Goal: Obtain resource: Obtain resource

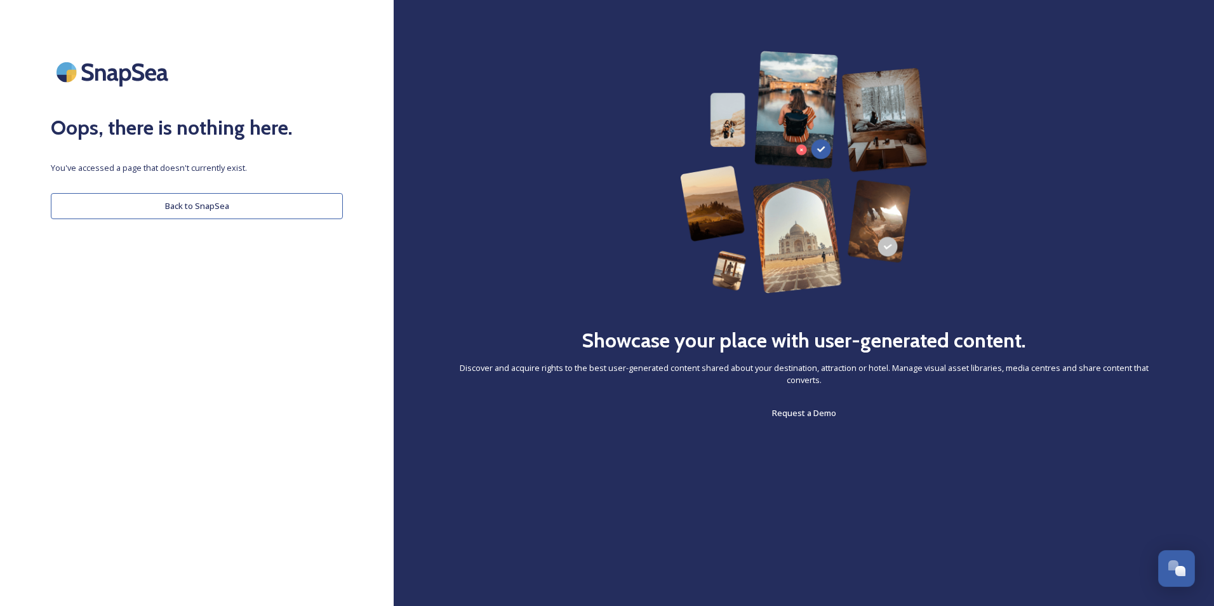
drag, startPoint x: 184, startPoint y: 208, endPoint x: 231, endPoint y: 212, distance: 47.8
click at [184, 208] on button "Back to SnapSea" at bounding box center [197, 206] width 292 height 26
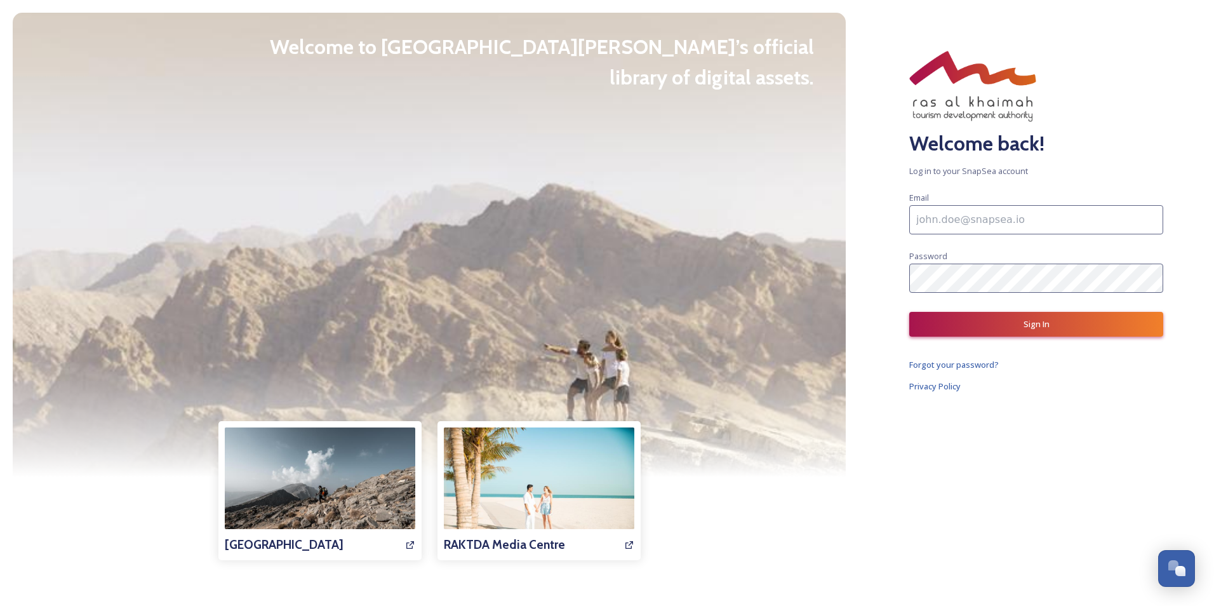
type input "ellen.deboer@elevatedmc.com"
click at [1009, 326] on button "Sign In" at bounding box center [1036, 324] width 254 height 25
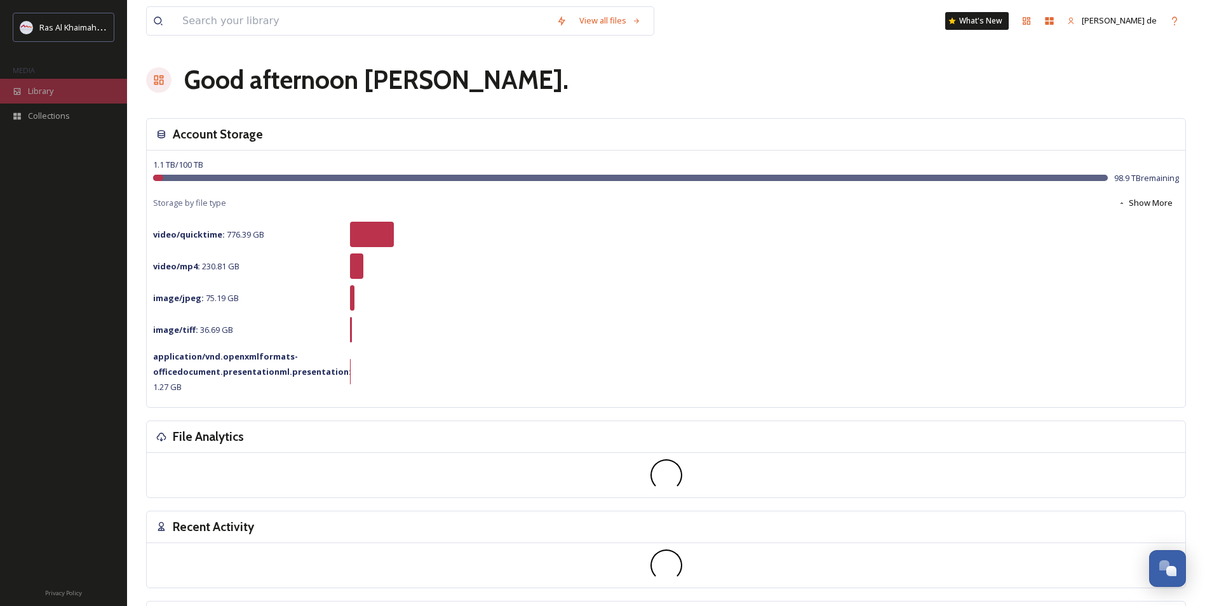
click at [43, 98] on div "Library" at bounding box center [63, 91] width 127 height 25
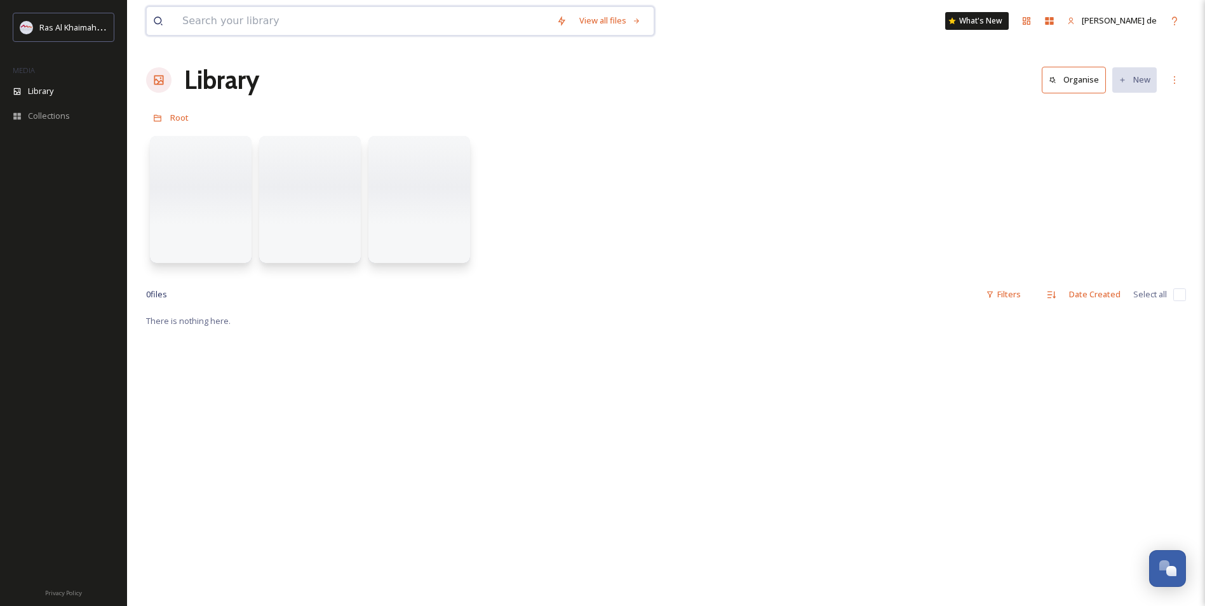
click at [258, 27] on input at bounding box center [363, 21] width 374 height 28
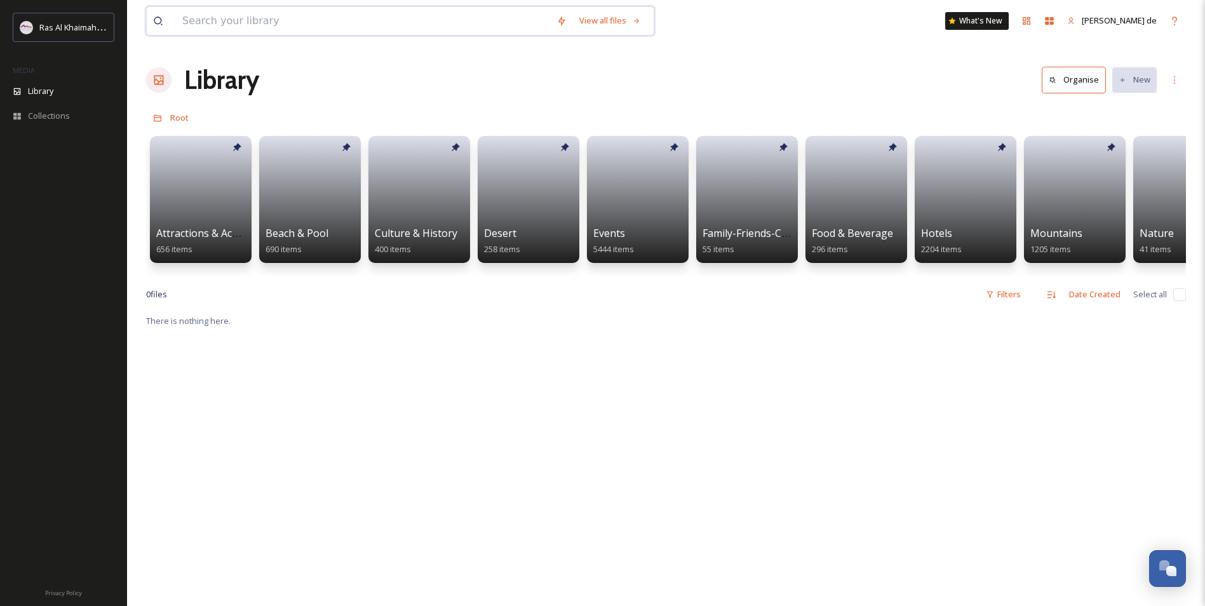
paste input "Ras Al Khamaih"
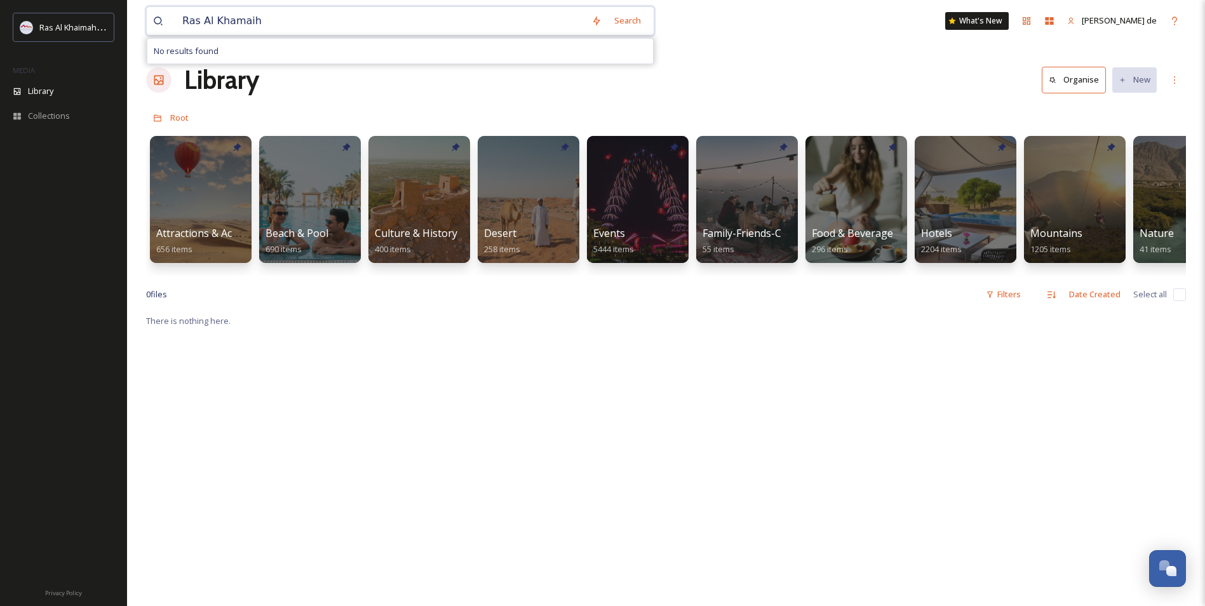
paste input "Al Masaar by Bushra"
type input "Al Masaar by Bushra"
drag, startPoint x: 223, startPoint y: 19, endPoint x: 360, endPoint y: 23, distance: 137.2
click at [360, 23] on div "Al Masaar by Bushra" at bounding box center [373, 21] width 394 height 28
type input "A"
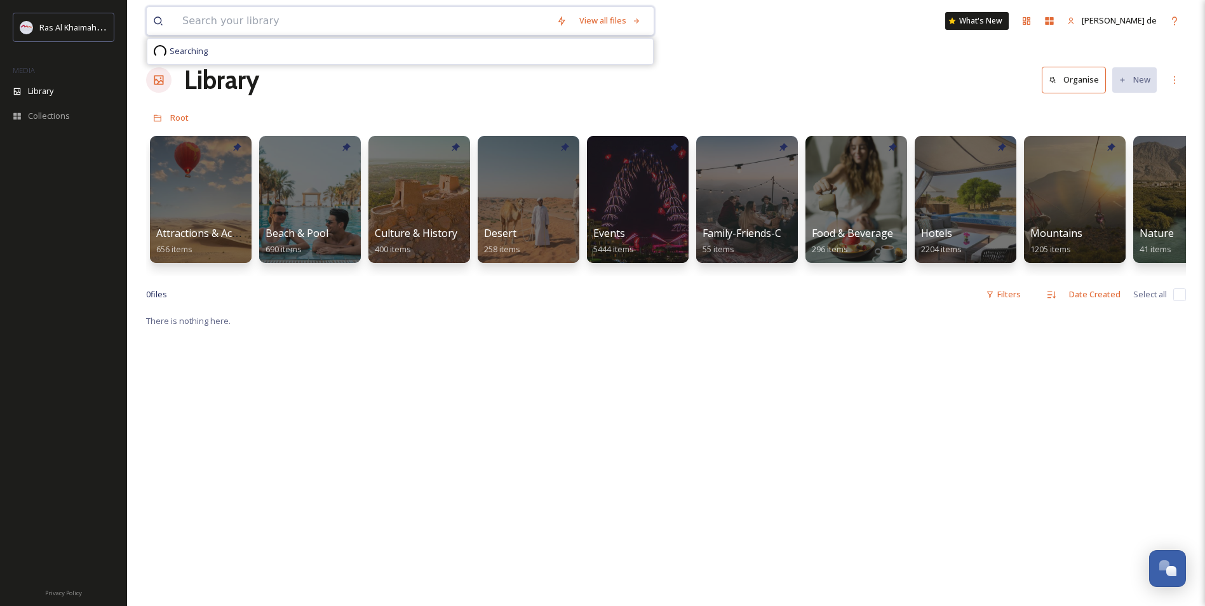
paste input "Al Masaar by Bushra"
type input "Masaar"
drag, startPoint x: 248, startPoint y: 26, endPoint x: 99, endPoint y: 25, distance: 148.6
click at [99, 25] on div "Ras Al Khaimah Tourism Development Authority MEDIA Library Collections Privacy …" at bounding box center [602, 459] width 1205 height 919
paste input "by Bushra"
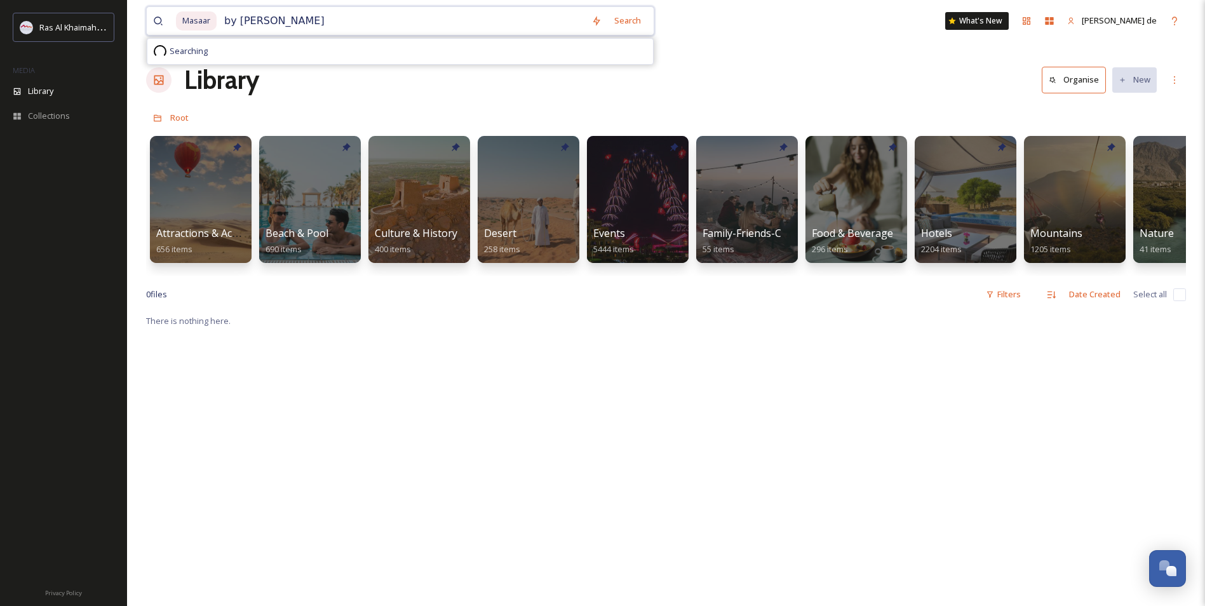
drag, startPoint x: 238, startPoint y: 17, endPoint x: 110, endPoint y: 7, distance: 127.4
click at [112, 9] on div "Ras Al Khaimah Tourism Development Authority MEDIA Library Collections Privacy …" at bounding box center [602, 459] width 1205 height 919
type input "Bushra"
click at [202, 20] on span "Masaar" at bounding box center [196, 20] width 41 height 18
click at [252, 10] on input "Bushra" at bounding box center [387, 21] width 395 height 28
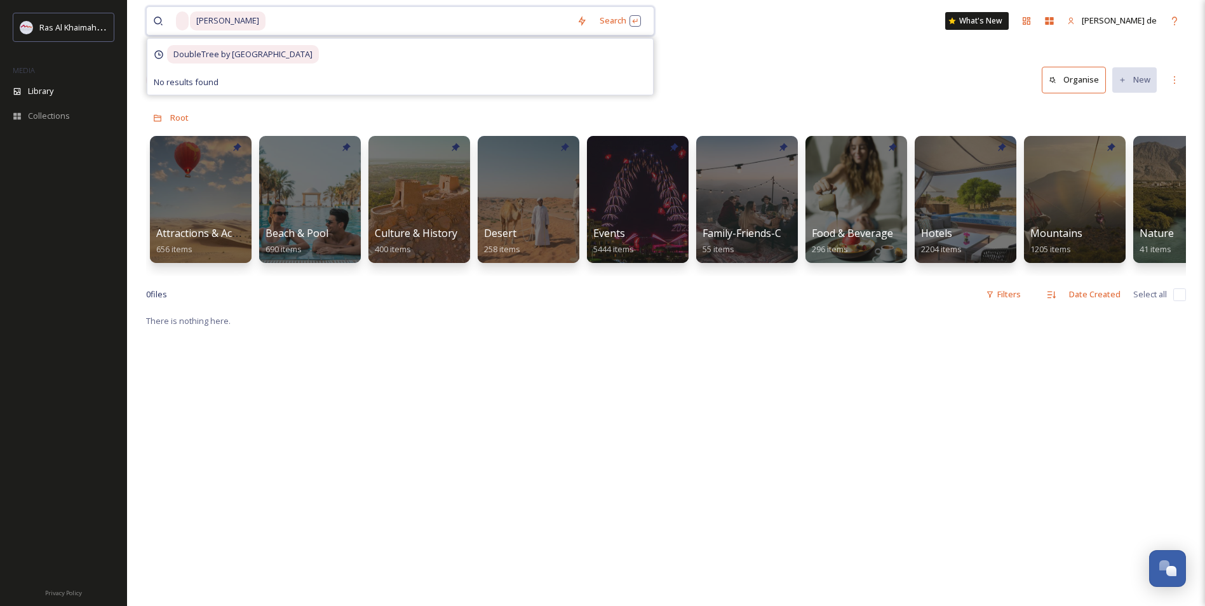
click at [189, 20] on div "Bushra" at bounding box center [373, 21] width 394 height 28
click at [184, 18] on span at bounding box center [182, 20] width 13 height 18
click at [787, 72] on div "Library Organise New" at bounding box center [666, 80] width 1040 height 38
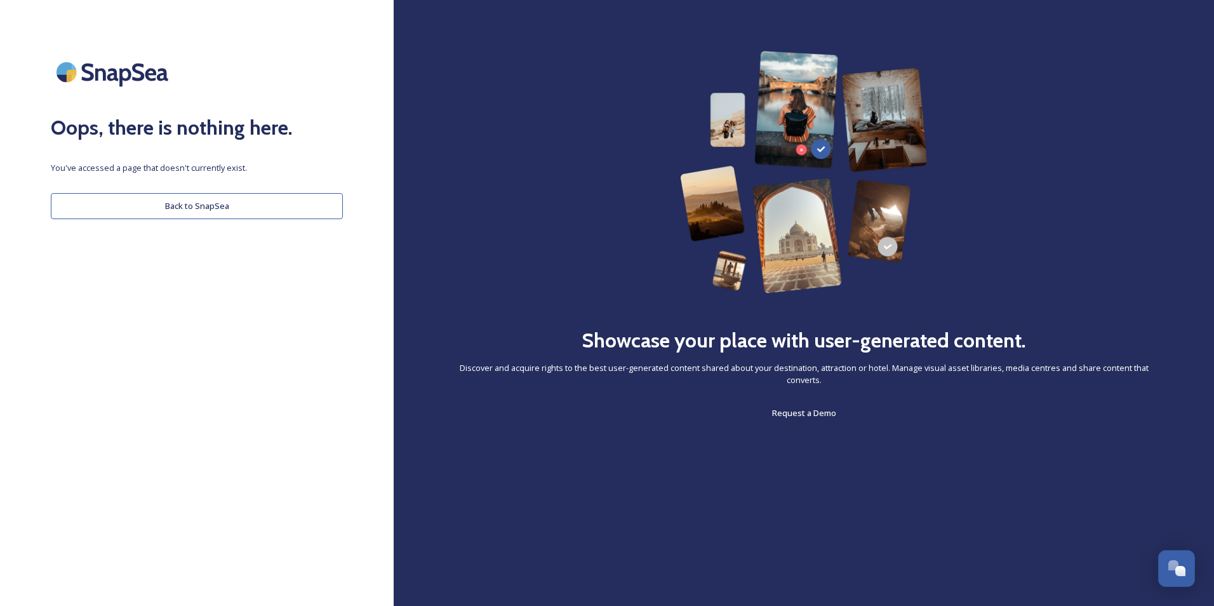
click at [145, 206] on button "Back to SnapSea" at bounding box center [197, 206] width 292 height 26
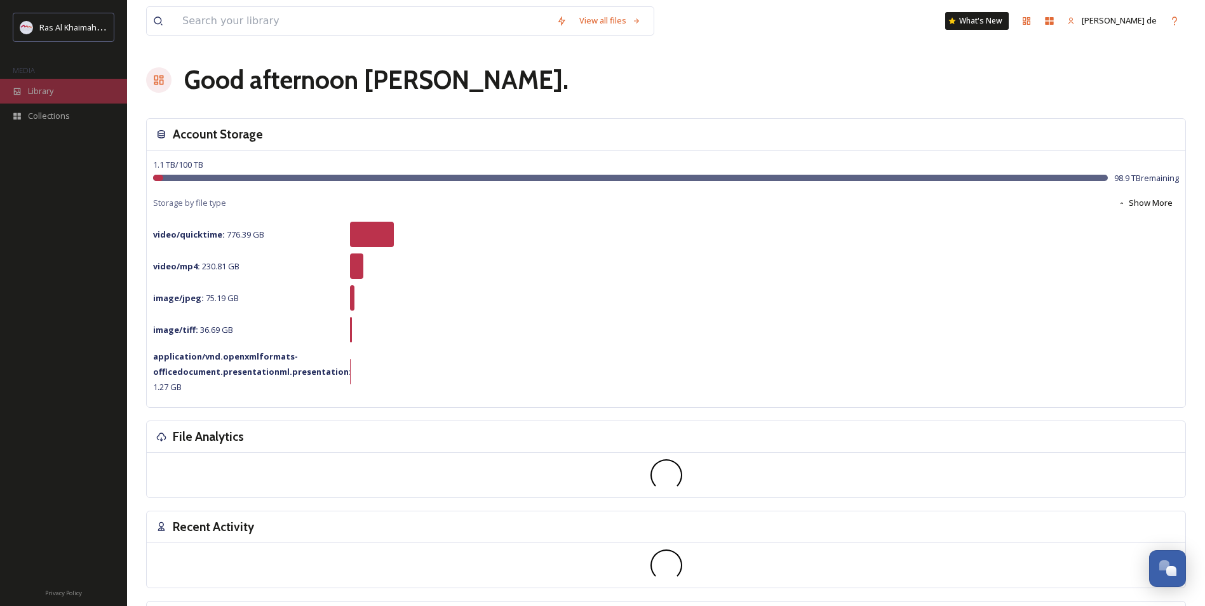
click at [48, 92] on span "Library" at bounding box center [40, 91] width 25 height 12
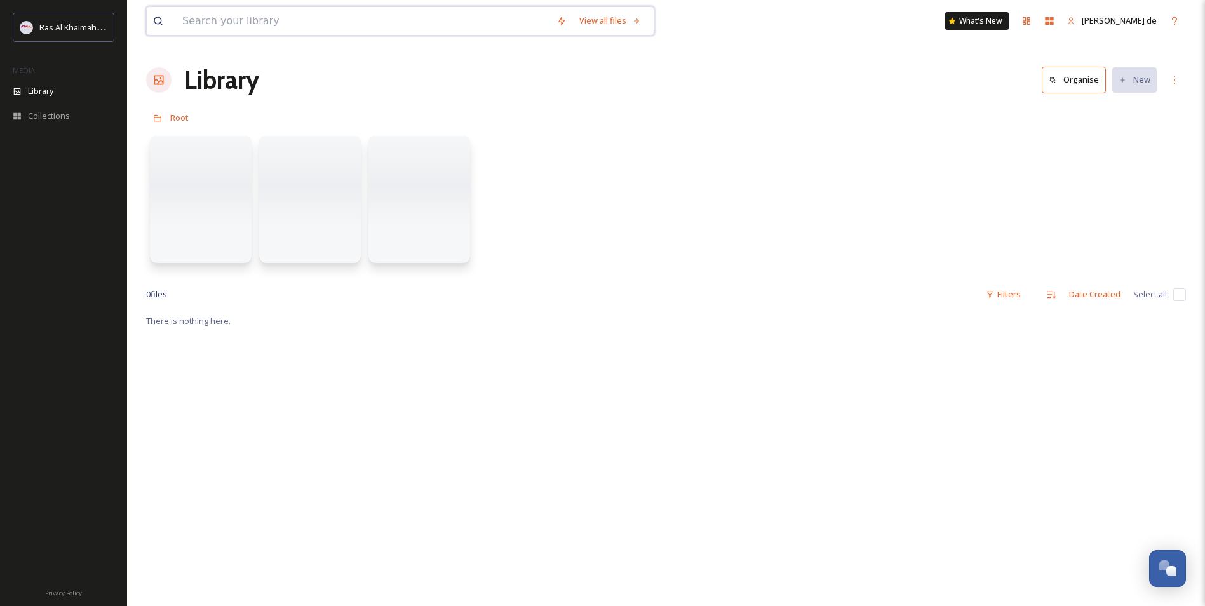
click at [284, 26] on input at bounding box center [363, 21] width 374 height 28
paste input "sport aircraft"
type input "sport aircraft"
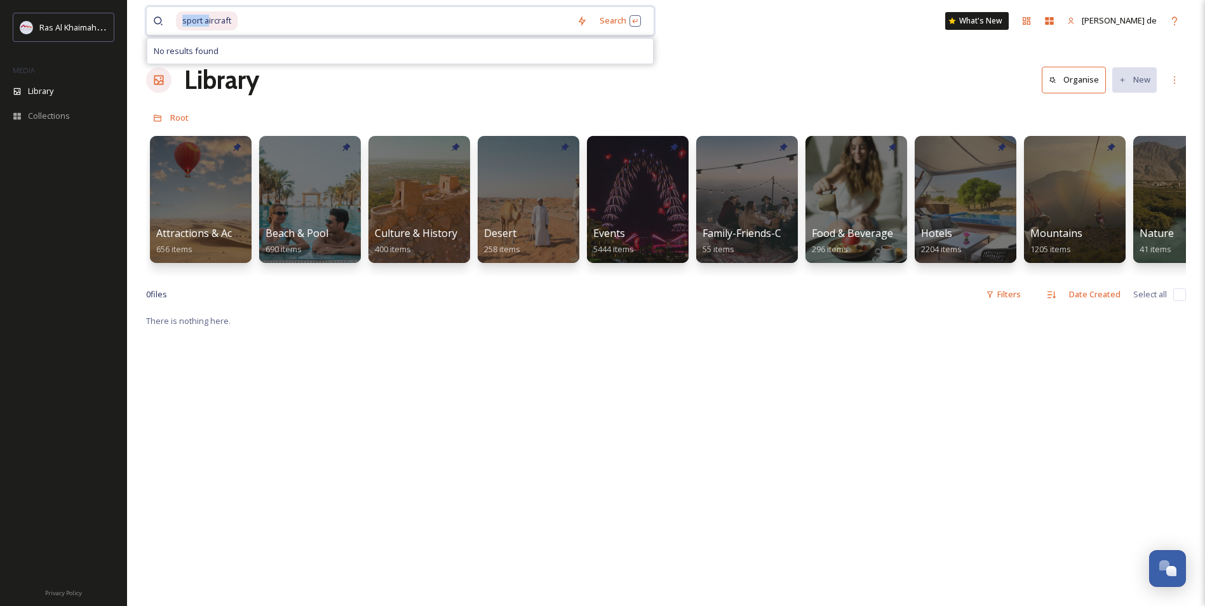
drag, startPoint x: 208, startPoint y: 20, endPoint x: 143, endPoint y: 23, distance: 64.9
click at [146, 22] on div "sport aircraft Search No results found" at bounding box center [400, 20] width 508 height 29
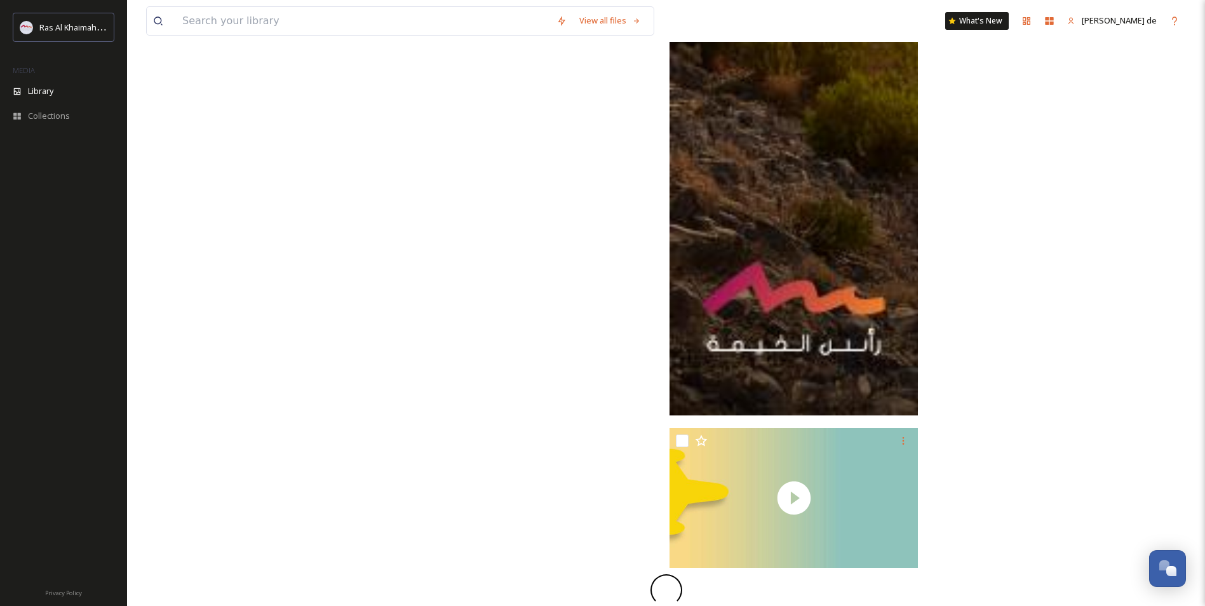
scroll to position [3720, 0]
click at [295, 29] on input at bounding box center [363, 21] width 374 height 28
paste input "Passenger flight"
type input "Passenger flight"
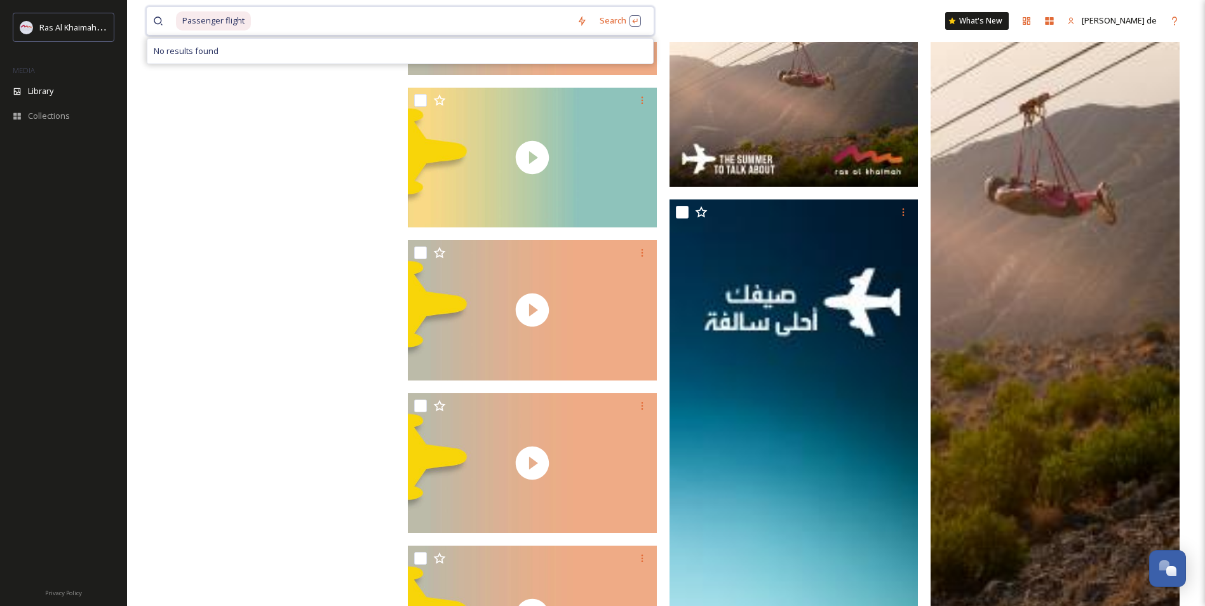
scroll to position [333, 0]
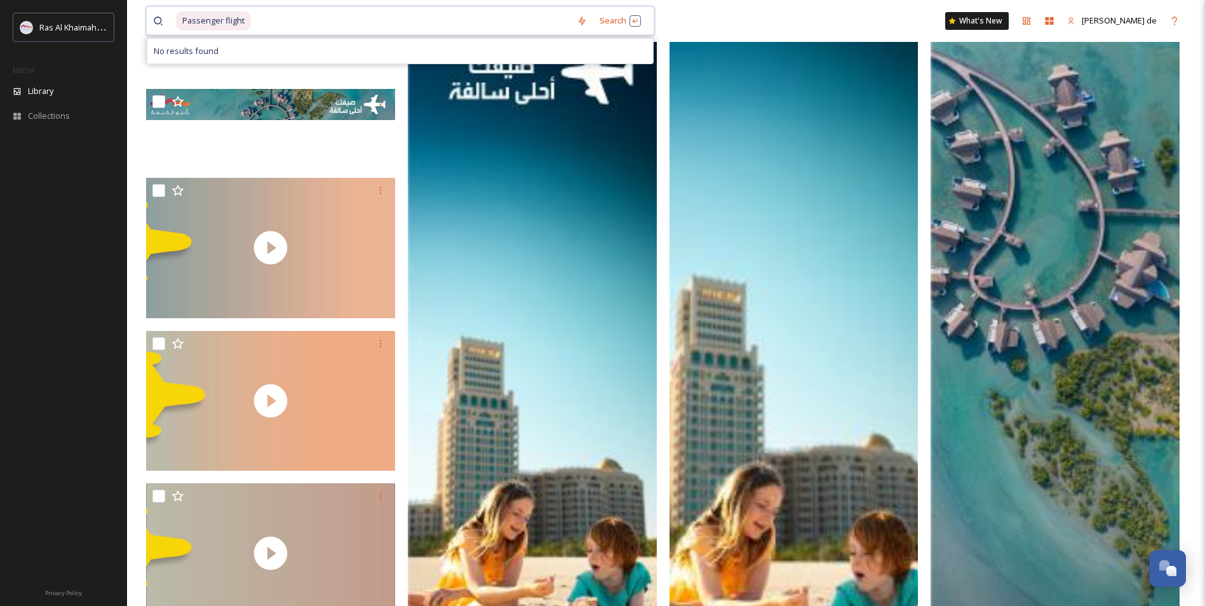
click at [299, 23] on input at bounding box center [411, 21] width 318 height 28
drag, startPoint x: 222, startPoint y: 18, endPoint x: 13, endPoint y: 11, distance: 209.7
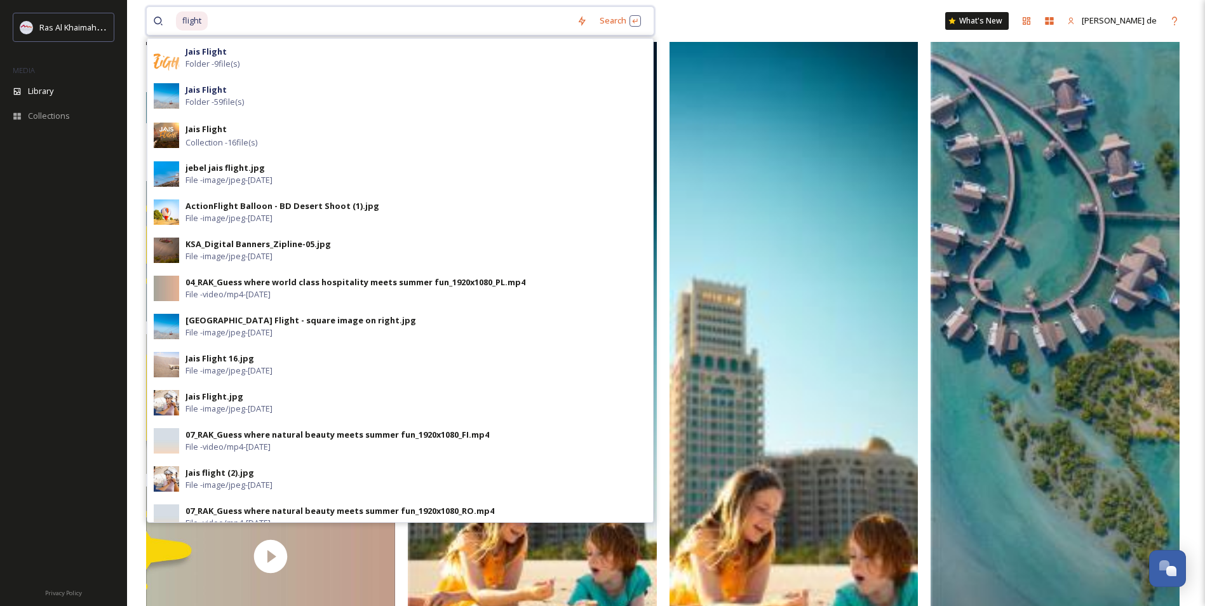
click at [216, 16] on input at bounding box center [389, 21] width 361 height 28
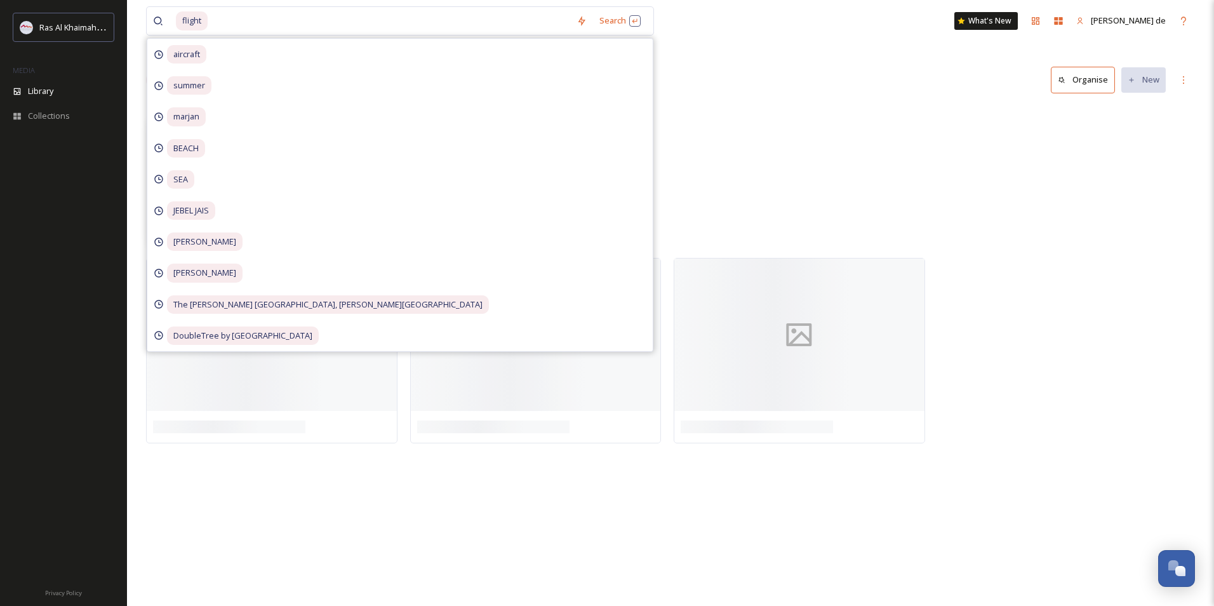
click at [731, 166] on div at bounding box center [670, 178] width 1049 height 146
